Goal: Transaction & Acquisition: Purchase product/service

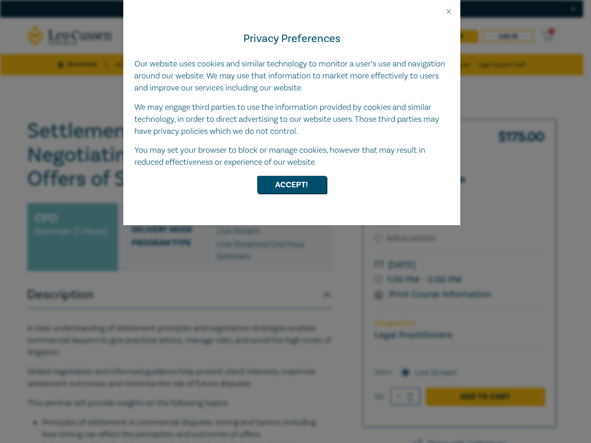
click at [296, 222] on div "Privacy Preferences Our website uses cookies and similar technology to monitor …" at bounding box center [291, 121] width 337 height 210
click at [449, 12] on button "Close" at bounding box center [449, 11] width 8 height 8
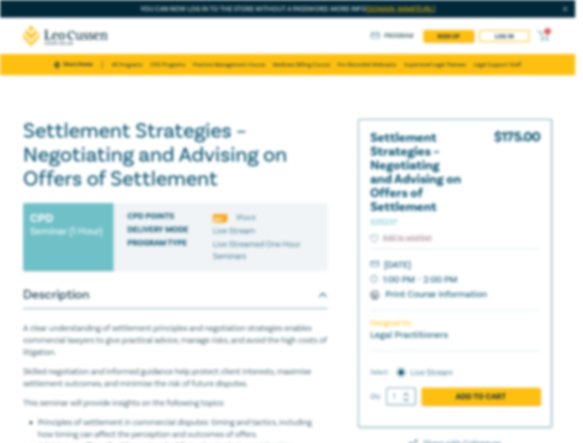
click at [292, 185] on h1 "Settlement Strategies – Negotiating and Advising on Offers of Settlement S25237" at bounding box center [175, 155] width 305 height 72
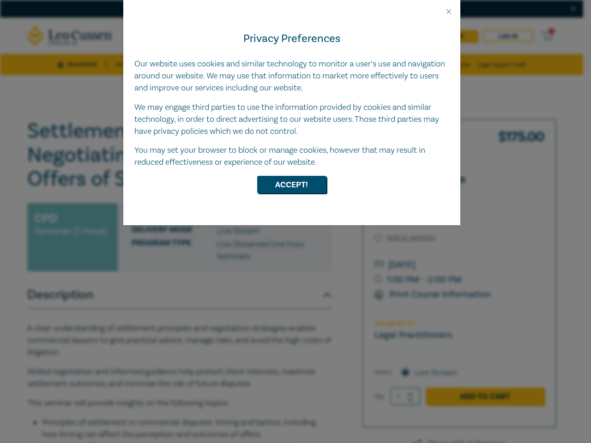
click at [296, 222] on div "Privacy Preferences Our website uses cookies and similar technology to monitor …" at bounding box center [291, 121] width 337 height 210
click at [449, 12] on button "Close" at bounding box center [449, 11] width 8 height 8
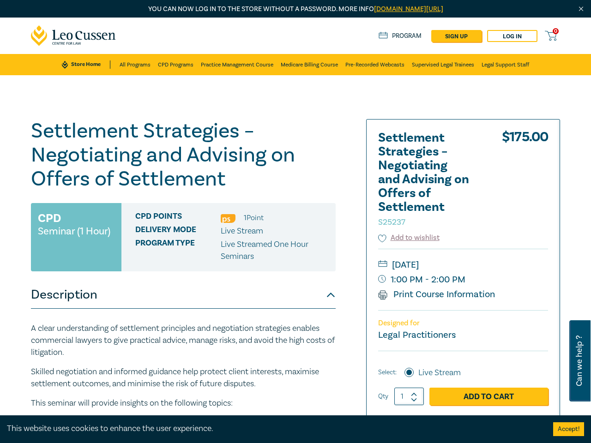
click at [292, 185] on h1 "Settlement Strategies – Negotiating and Advising on Offers of Settlement S25237" at bounding box center [183, 155] width 305 height 72
